Goal: Navigation & Orientation: Find specific page/section

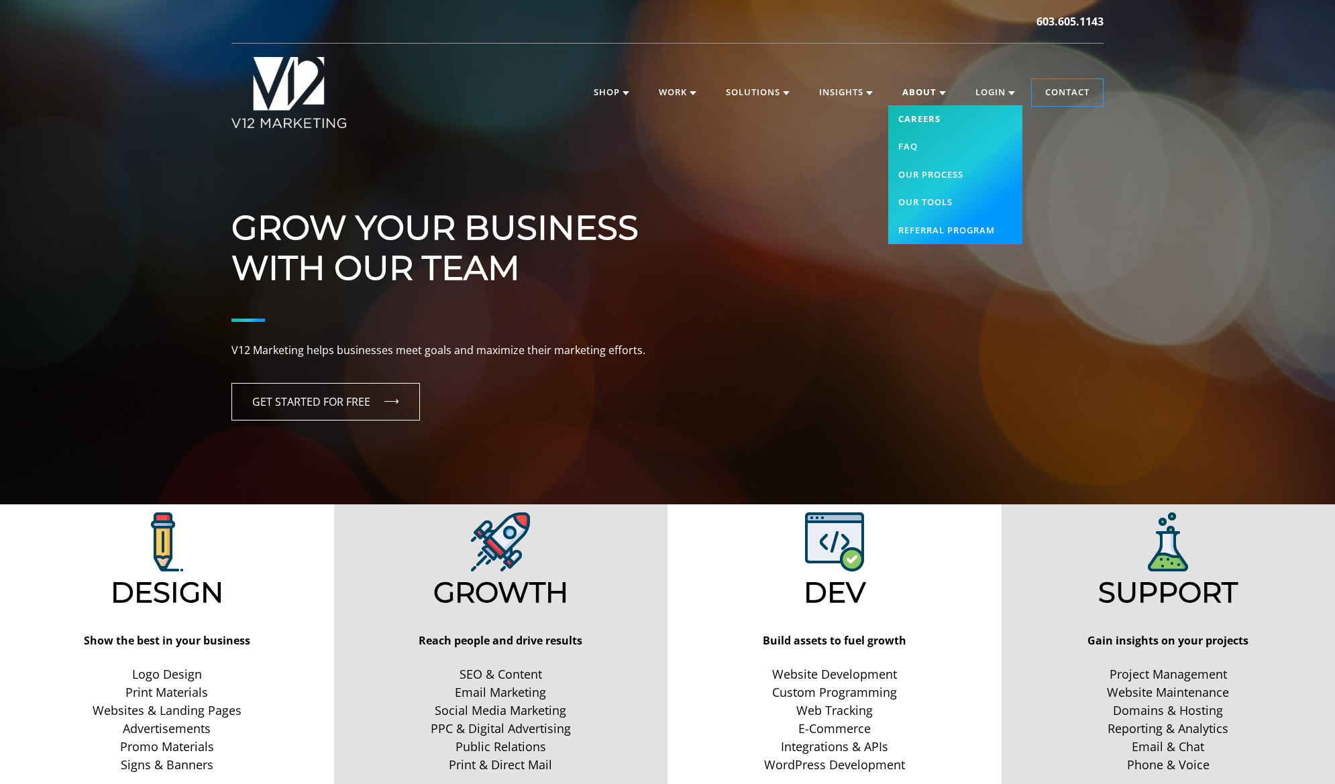
click at [924, 115] on link "Careers" at bounding box center [955, 119] width 134 height 28
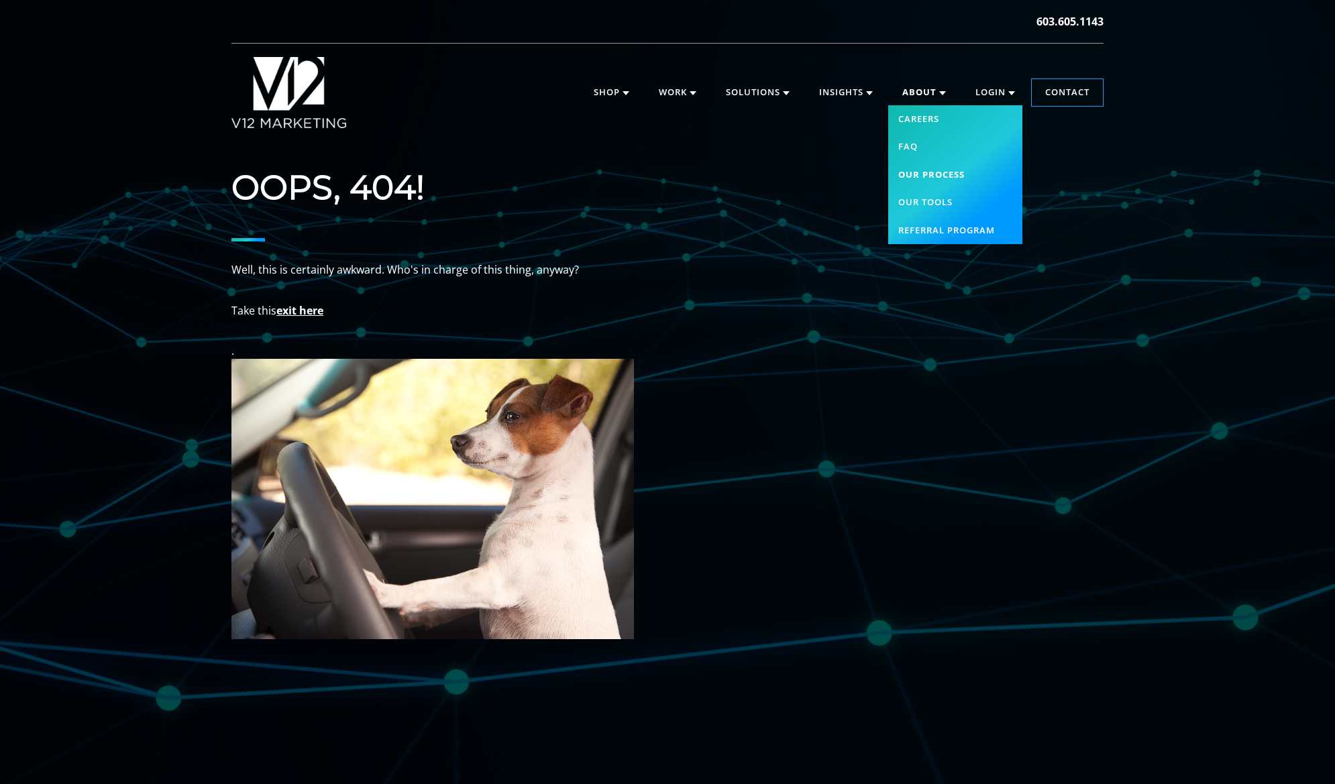
click at [950, 174] on link "Our Process" at bounding box center [955, 175] width 134 height 28
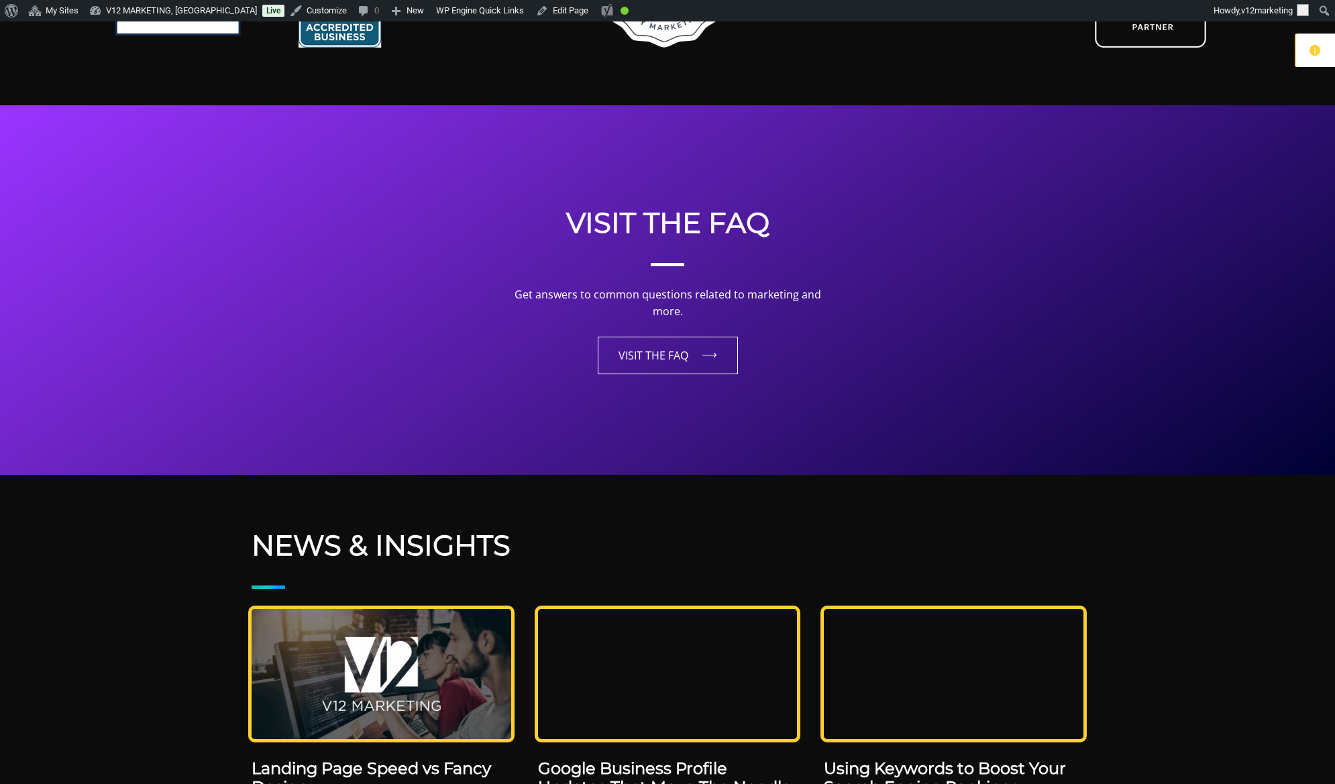
scroll to position [2862, 0]
